Goal: Task Accomplishment & Management: Manage account settings

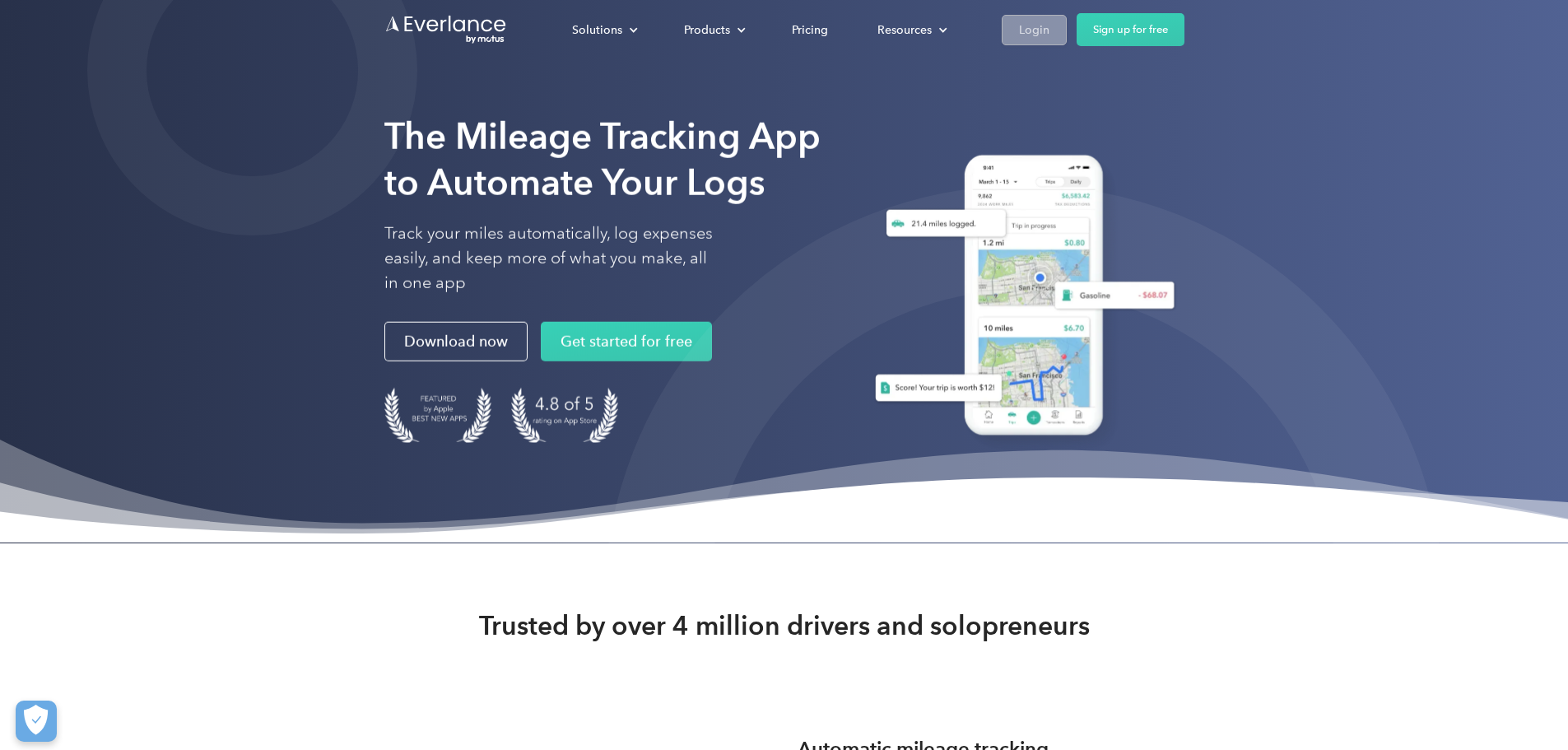
click at [1067, 33] on link "Login" at bounding box center [1034, 30] width 65 height 31
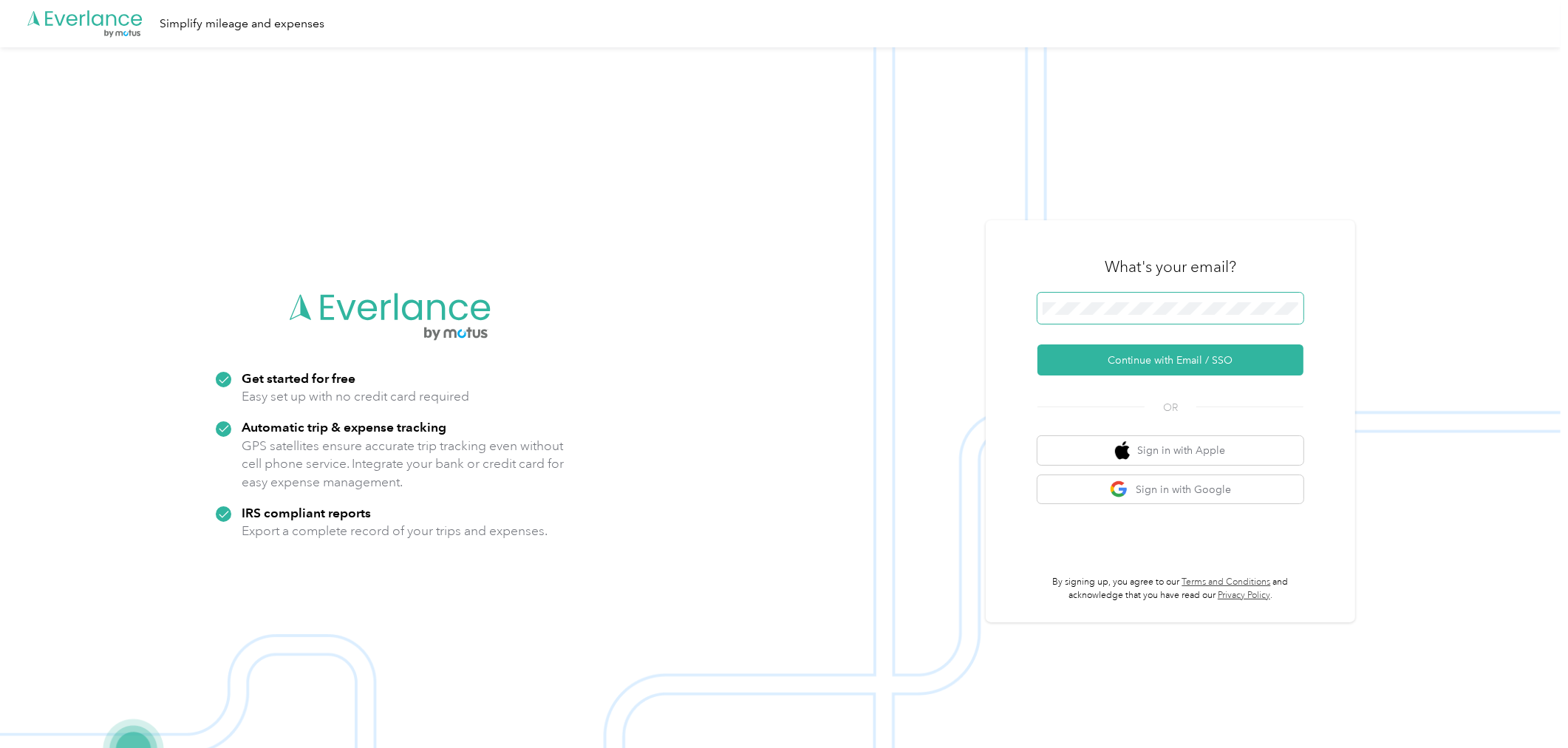
click at [1201, 316] on span at bounding box center [1170, 308] width 266 height 31
click at [1166, 360] on button "Continue with Email / SSO" at bounding box center [1170, 360] width 266 height 31
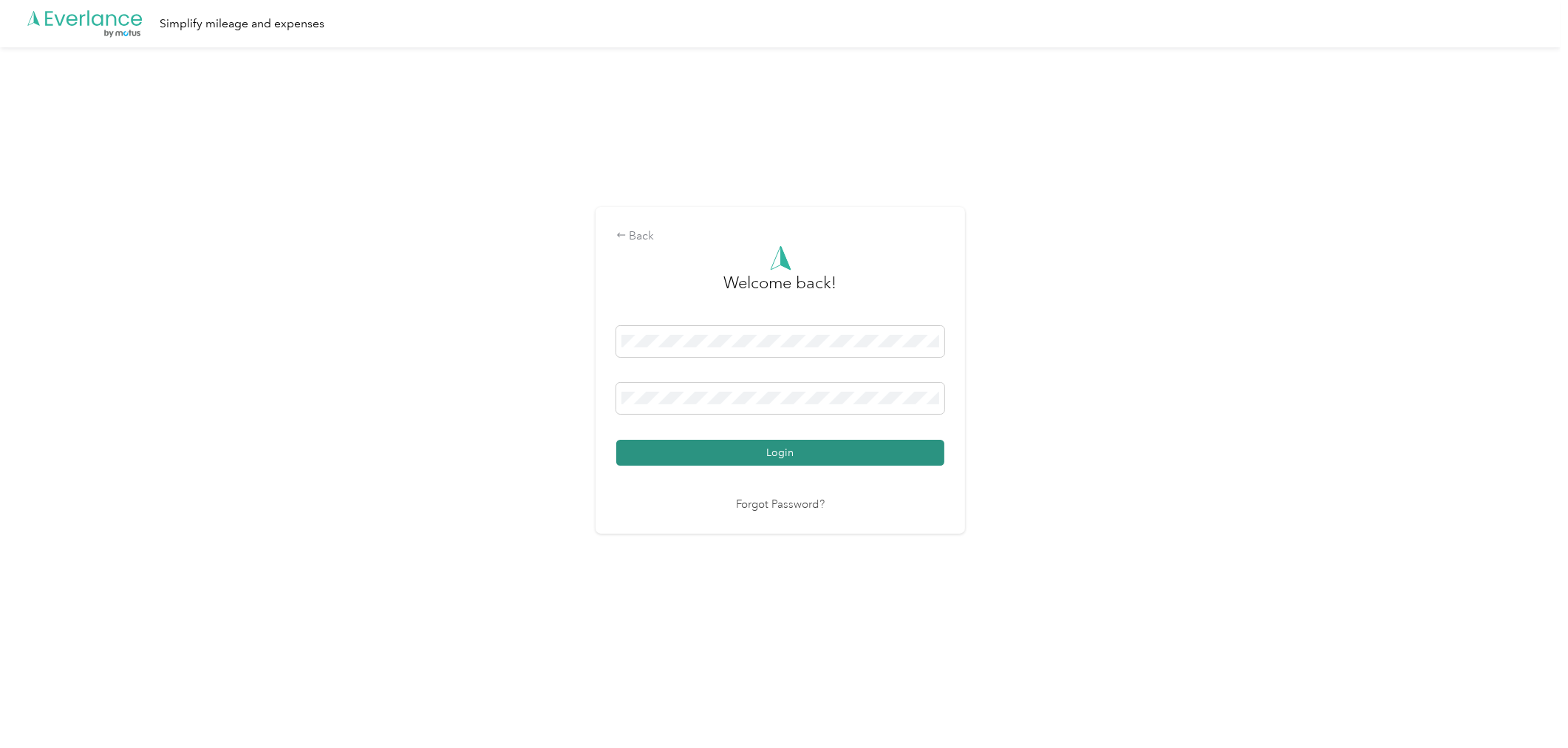
click at [807, 456] on button "Login" at bounding box center [781, 453] width 328 height 26
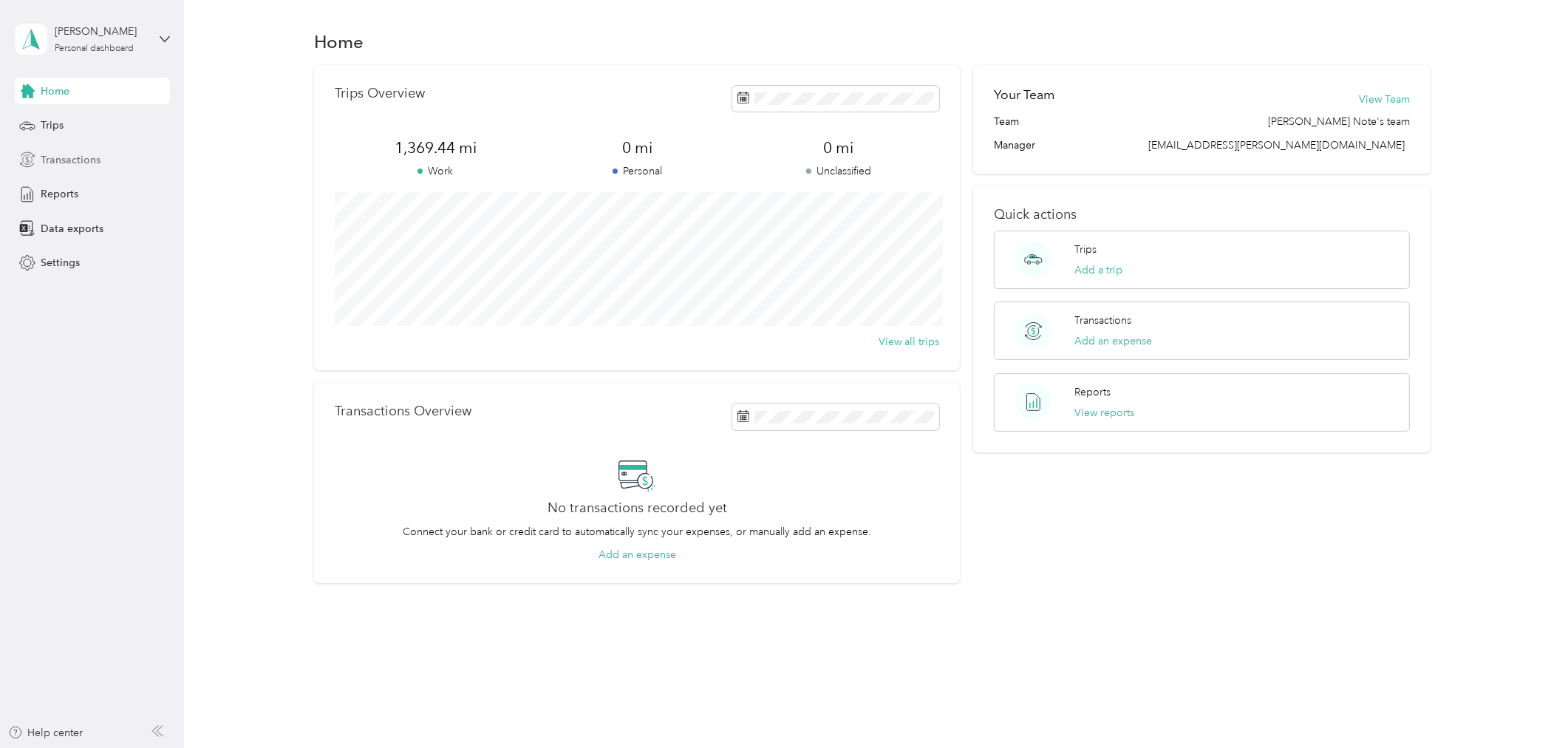
click at [87, 166] on span "Transactions" at bounding box center [71, 160] width 60 height 15
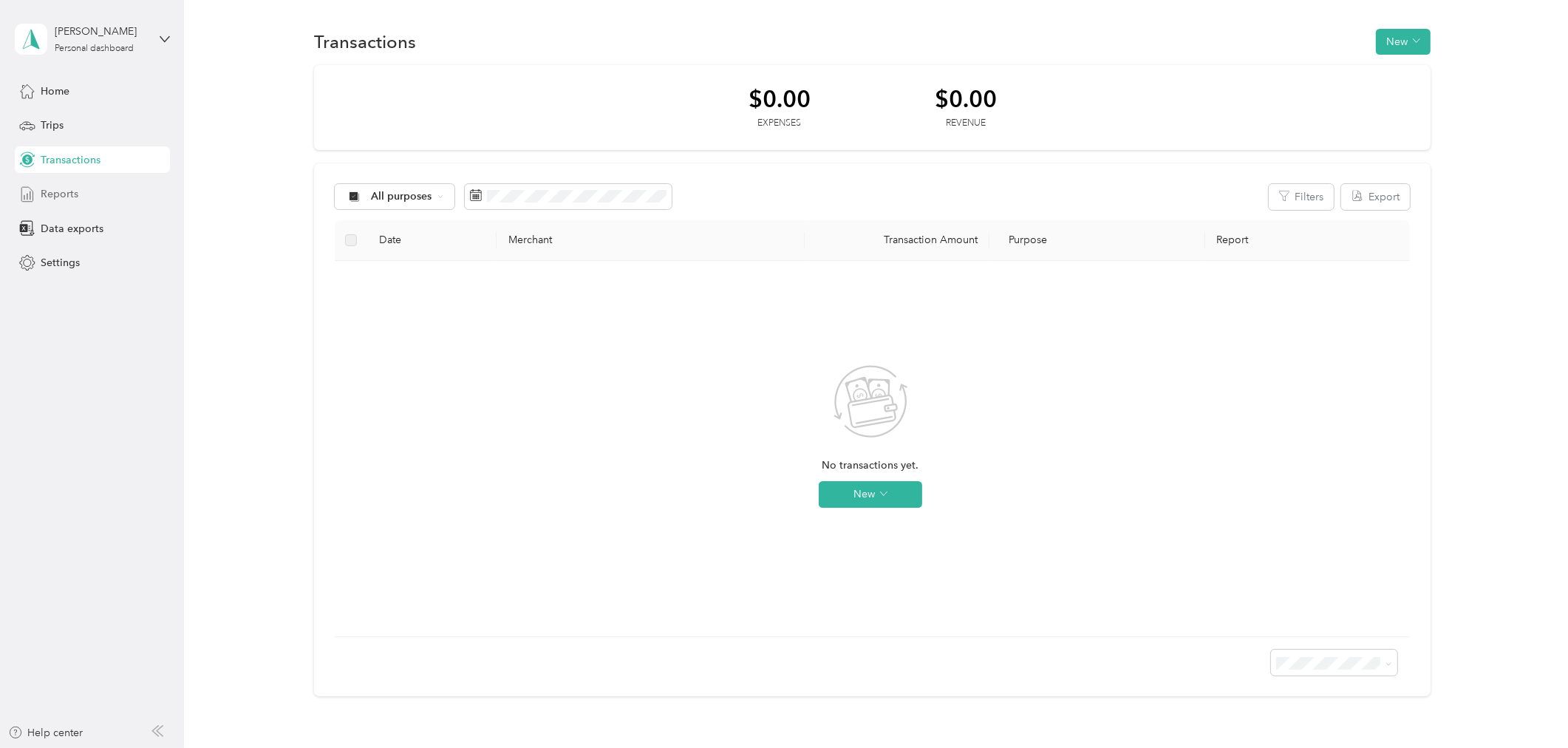
click at [77, 190] on div "Reports" at bounding box center [93, 195] width 155 height 27
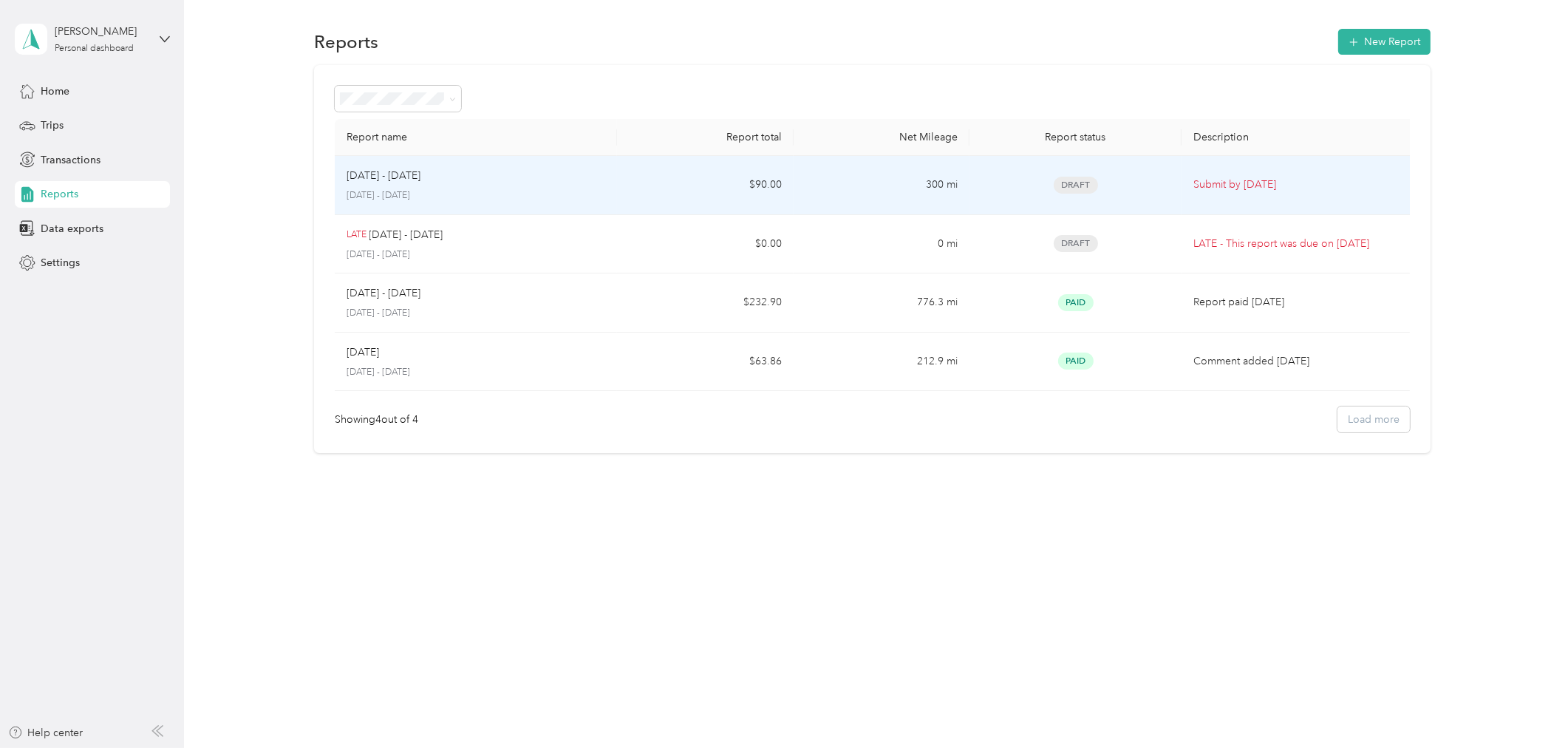
click at [466, 202] on td "Sep 16 - 30, 2025 September 16 - 30, 2025" at bounding box center [476, 186] width 282 height 59
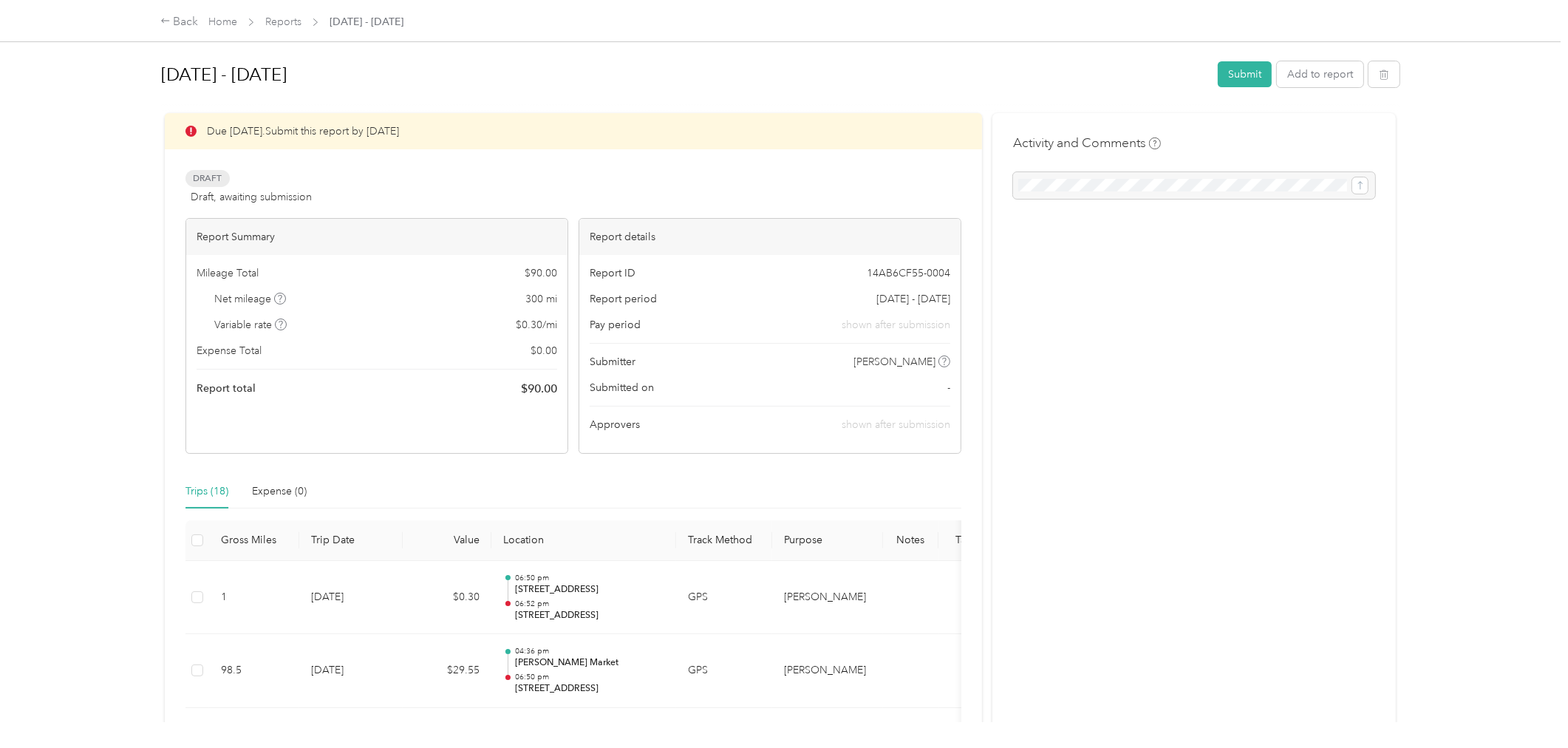
click at [1222, 79] on button "Submit" at bounding box center [1245, 74] width 54 height 26
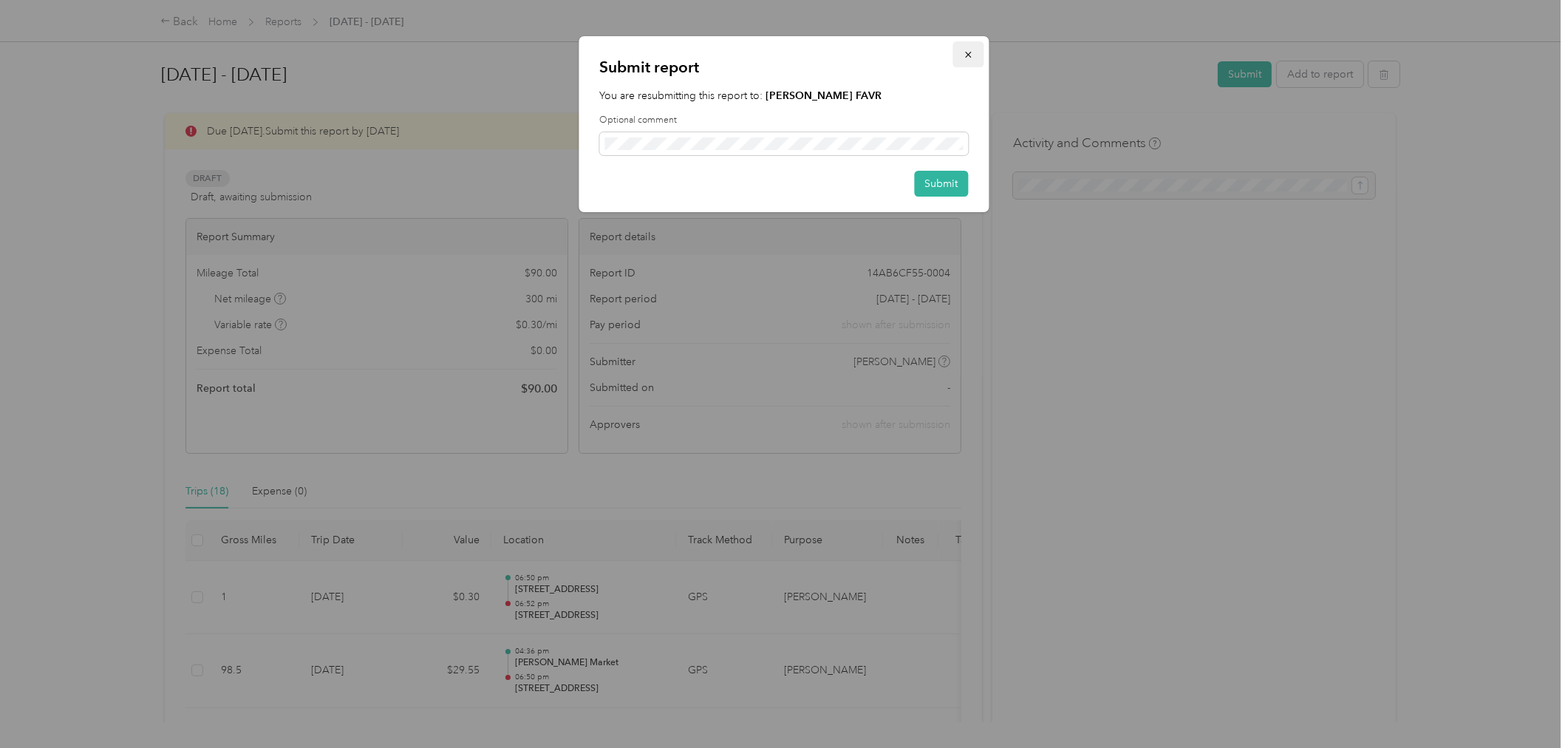
click at [971, 46] on button "button" at bounding box center [968, 54] width 31 height 26
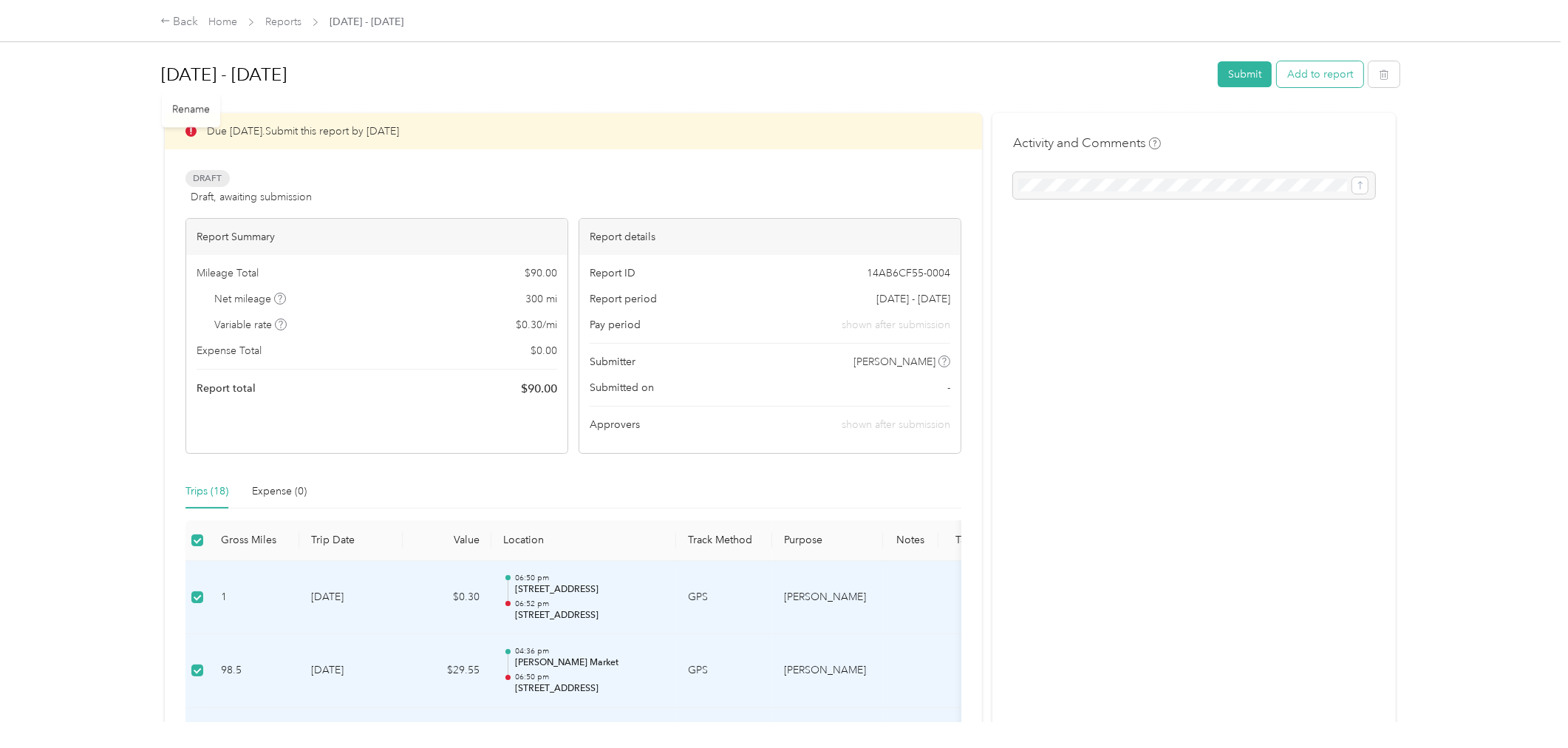
click at [1318, 77] on button "Add to report" at bounding box center [1320, 74] width 87 height 26
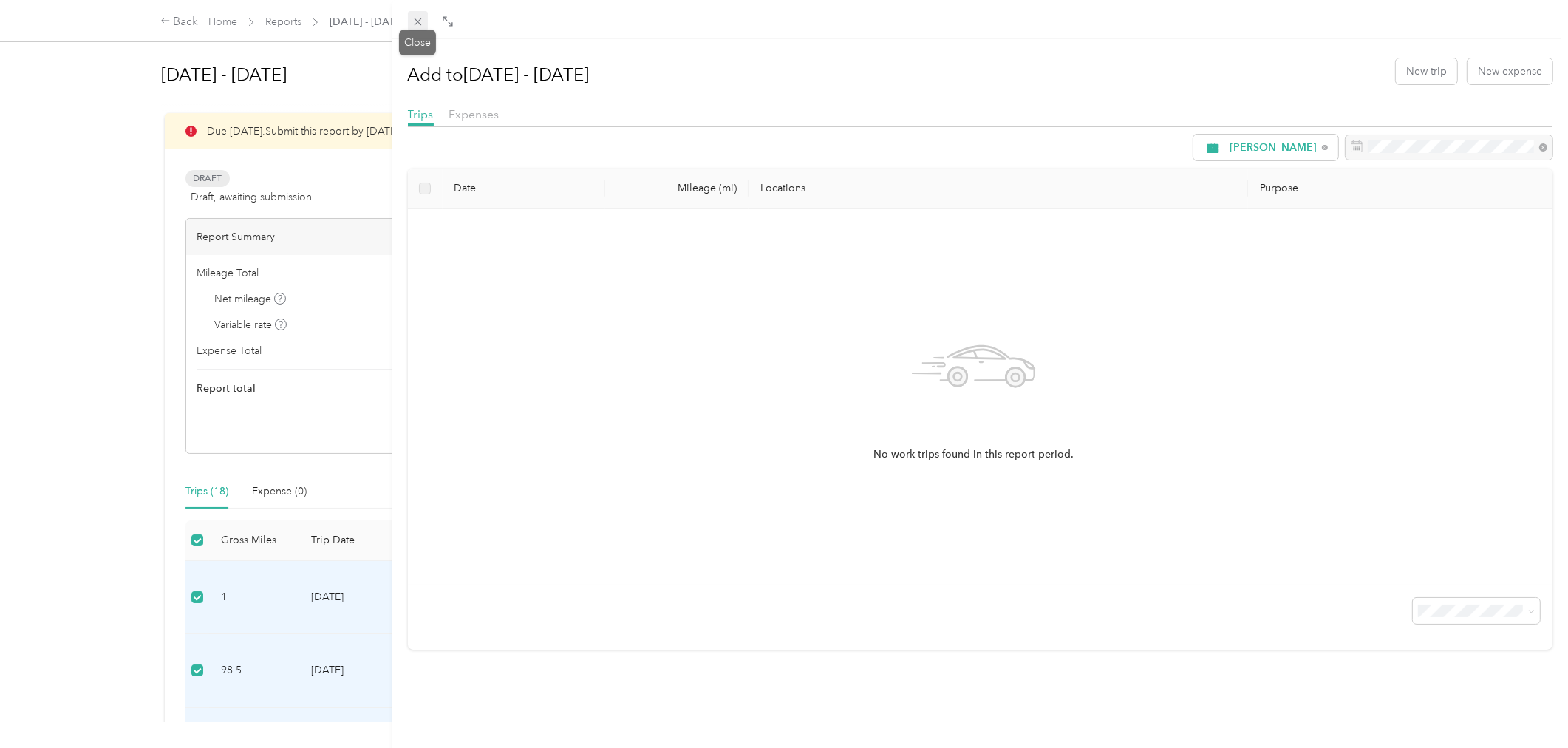
click at [419, 21] on icon at bounding box center [418, 21] width 12 height 12
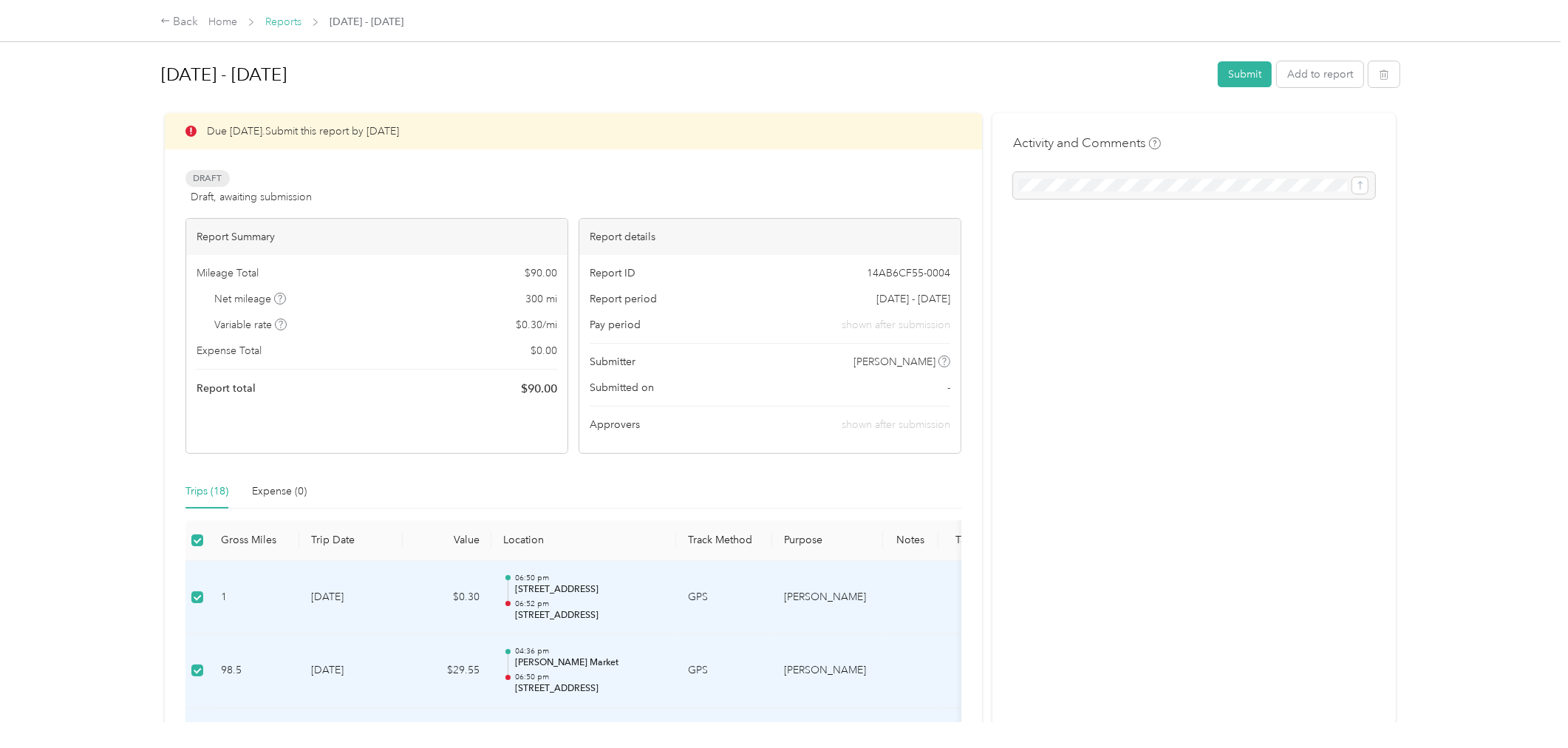
click at [278, 16] on link "Reports" at bounding box center [283, 21] width 37 height 12
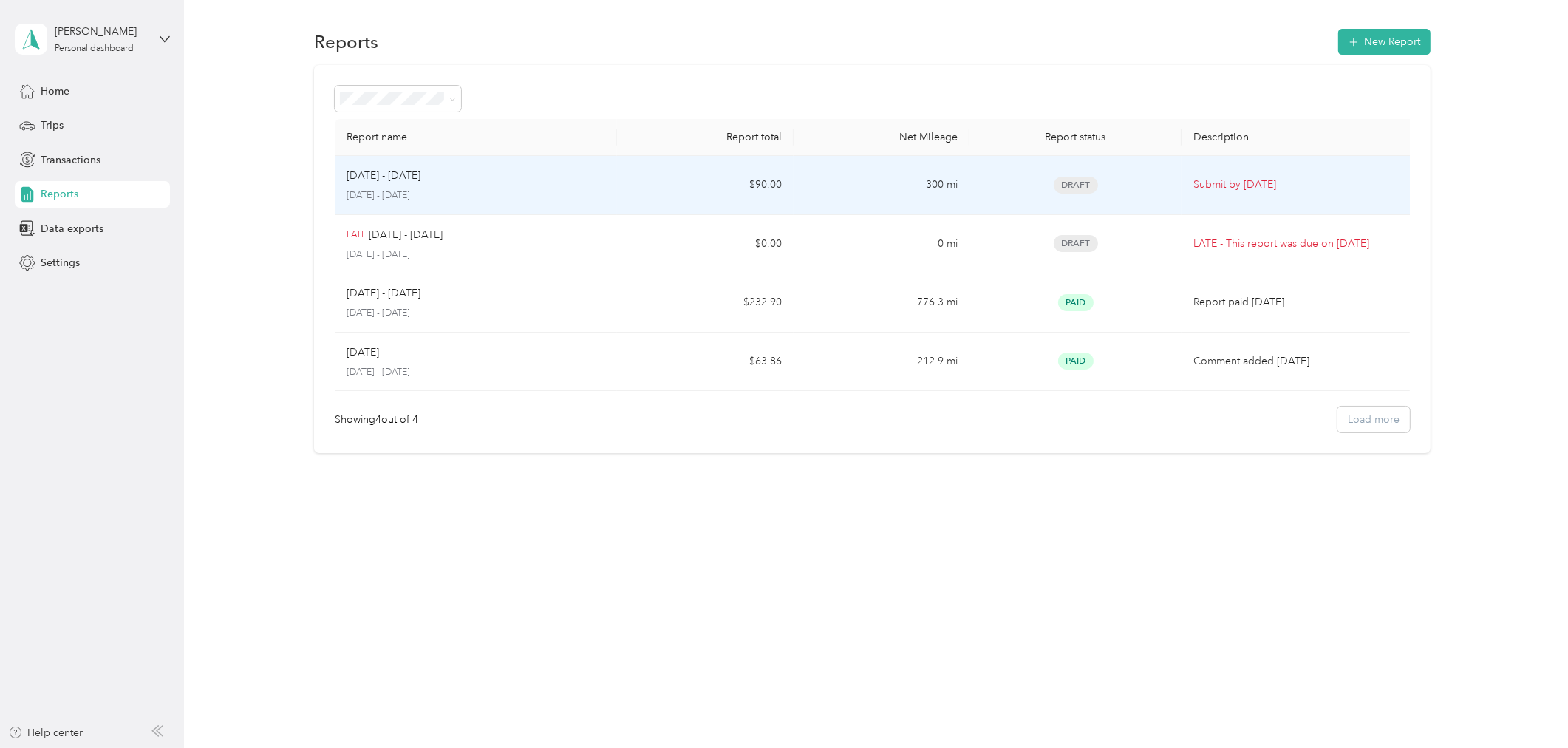
click at [376, 182] on p "Sep 16 - 30, 2025" at bounding box center [383, 176] width 74 height 16
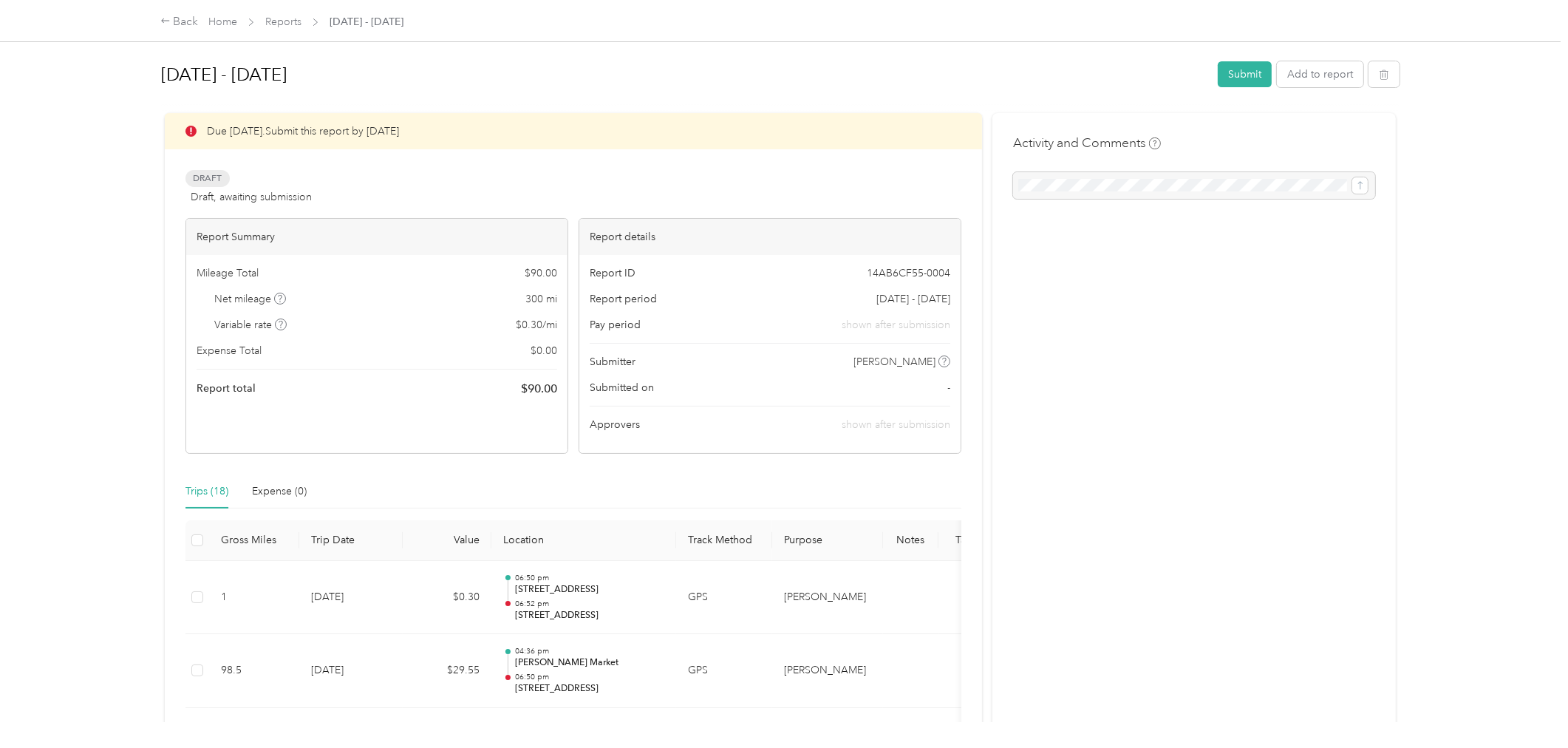
click at [1207, 94] on div "Sep 16 - 30, 2025 Submit Add to report" at bounding box center [780, 77] width 1239 height 44
click at [1240, 75] on button "Submit" at bounding box center [1245, 74] width 54 height 26
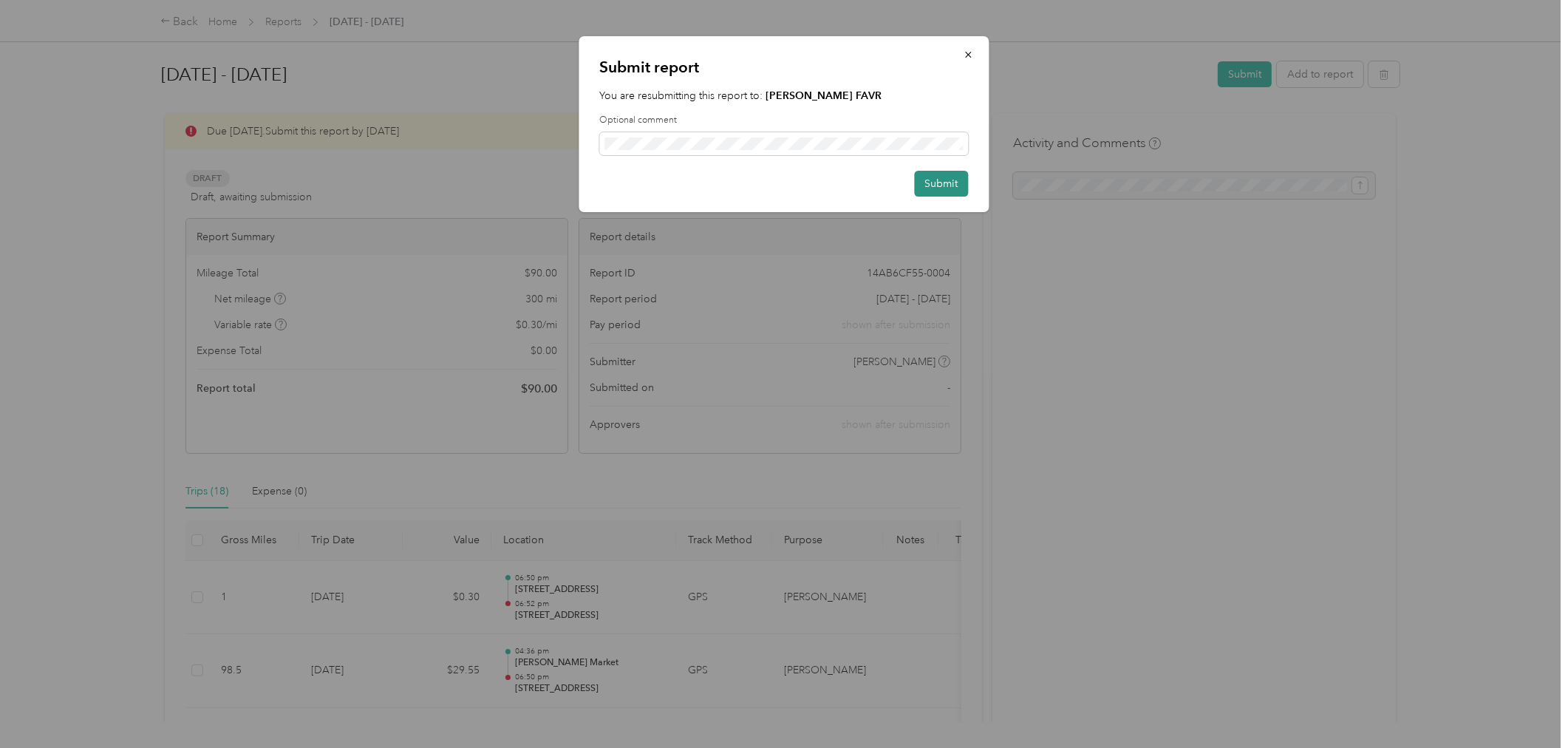
click at [930, 183] on button "Submit" at bounding box center [942, 183] width 54 height 26
